Goal: Navigation & Orientation: Understand site structure

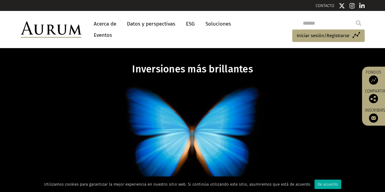
click at [108, 24] on font "Acerca de" at bounding box center [105, 24] width 22 height 6
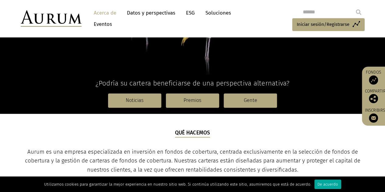
scroll to position [131, 0]
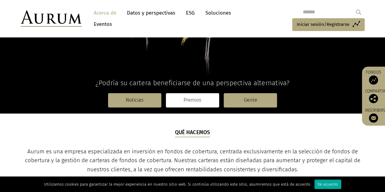
click at [194, 104] on link "Premios" at bounding box center [192, 100] width 53 height 14
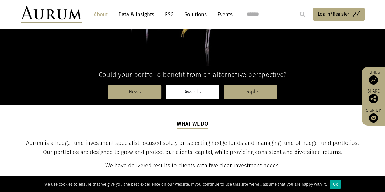
scroll to position [140, 0]
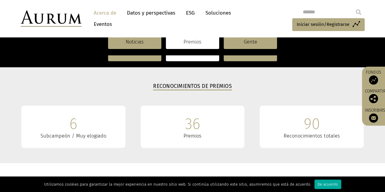
scroll to position [111, 0]
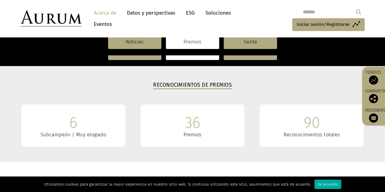
click at [202, 125] on div "36 Premios" at bounding box center [192, 125] width 104 height 43
click at [188, 134] on font "Premios" at bounding box center [192, 135] width 18 height 6
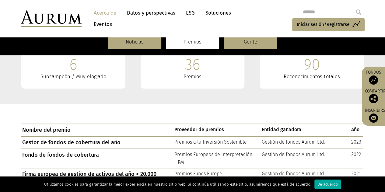
scroll to position [169, 0]
click at [145, 16] on font "Datos y perspectivas" at bounding box center [151, 13] width 48 height 6
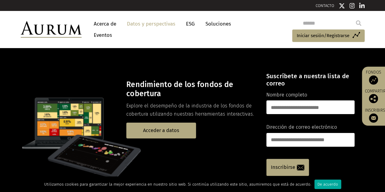
click at [195, 29] on link "ESG" at bounding box center [190, 23] width 15 height 11
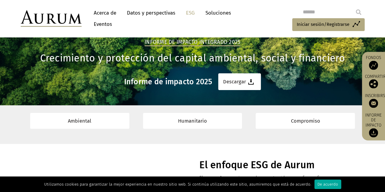
scroll to position [31, 0]
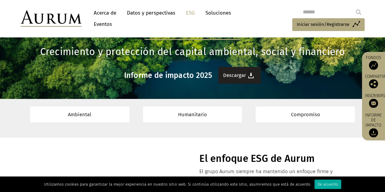
click at [246, 78] on link "Descargar" at bounding box center [239, 75] width 43 height 17
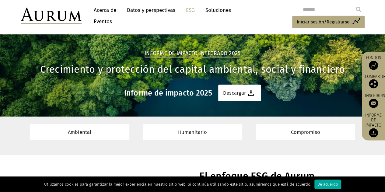
scroll to position [0, 0]
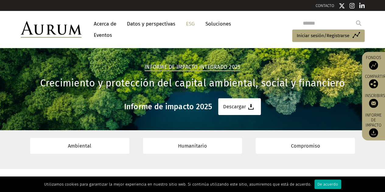
click at [101, 23] on font "Acerca de" at bounding box center [105, 24] width 22 height 6
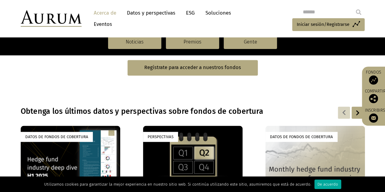
scroll to position [396, 0]
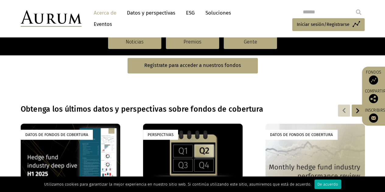
click at [111, 26] on font "Eventos" at bounding box center [103, 24] width 18 height 6
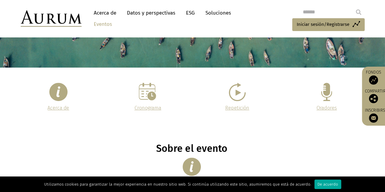
scroll to position [90, 0]
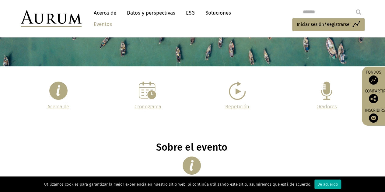
click at [63, 92] on img at bounding box center [58, 90] width 18 height 18
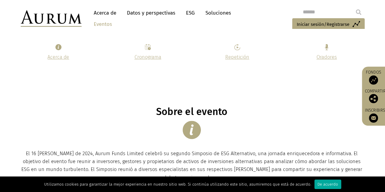
scroll to position [125, 0]
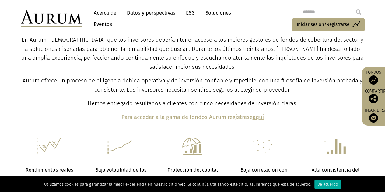
scroll to position [272, 0]
